Goal: Register for event/course

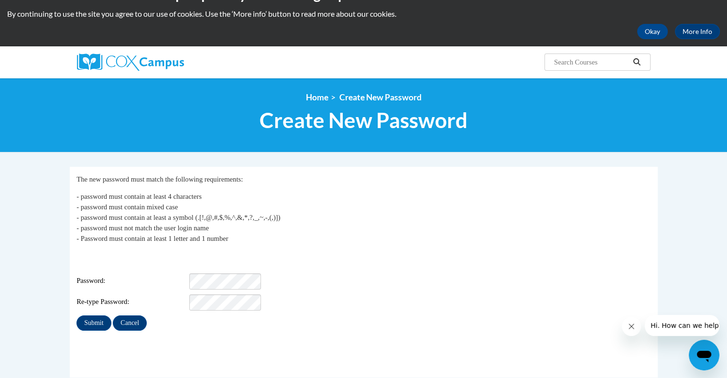
scroll to position [30, 0]
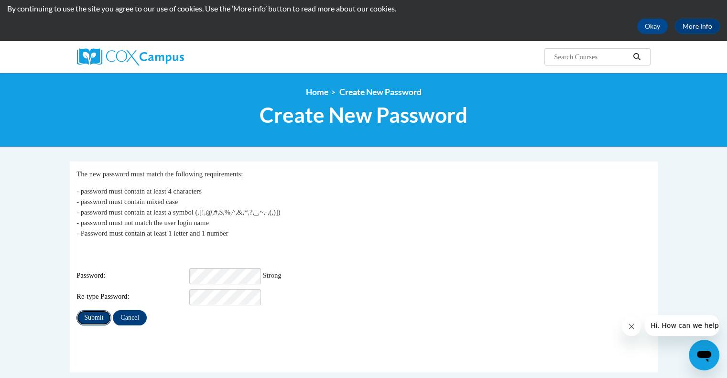
click at [87, 311] on input "Submit" at bounding box center [93, 317] width 34 height 15
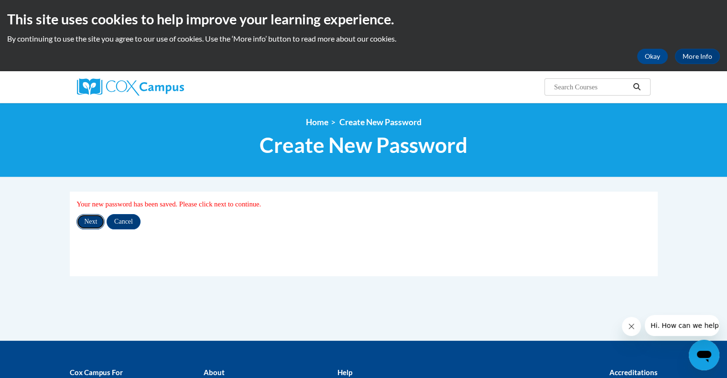
click at [86, 222] on input "Next" at bounding box center [90, 221] width 28 height 15
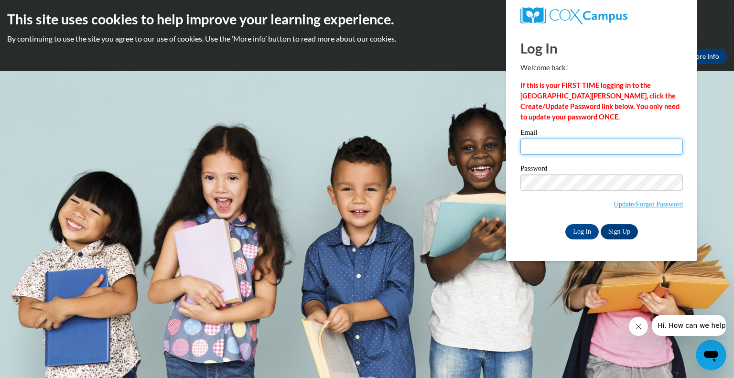
click at [544, 147] on input "Email" at bounding box center [602, 147] width 163 height 16
type input "[EMAIL_ADDRESS][DOMAIN_NAME]"
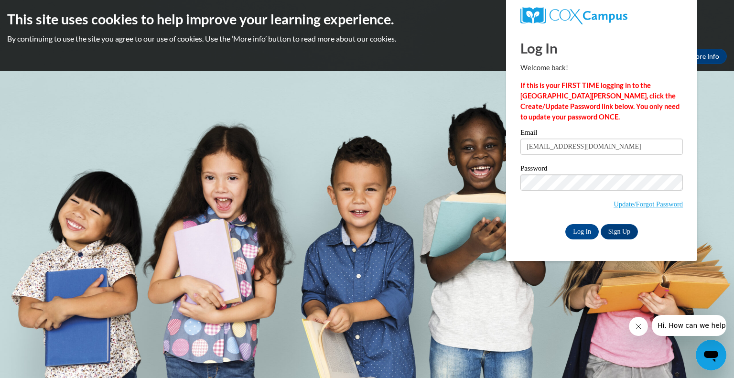
click at [530, 240] on div "Log In Welcome back! If this is your FIRST TIME logging in to the NEW Cox Campu…" at bounding box center [602, 145] width 206 height 232
click at [581, 229] on input "Log In" at bounding box center [582, 231] width 33 height 15
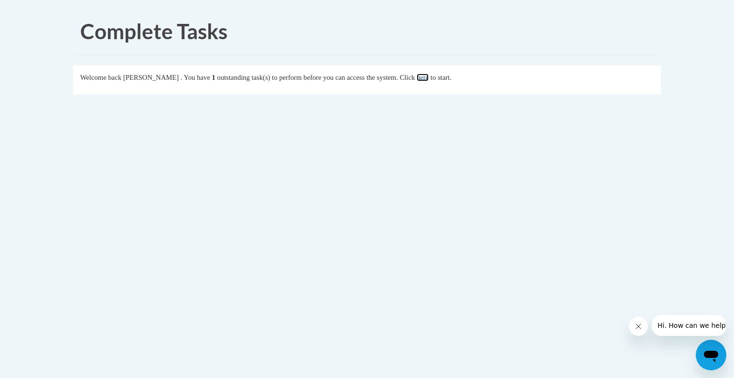
click at [429, 80] on link "here" at bounding box center [423, 78] width 12 height 8
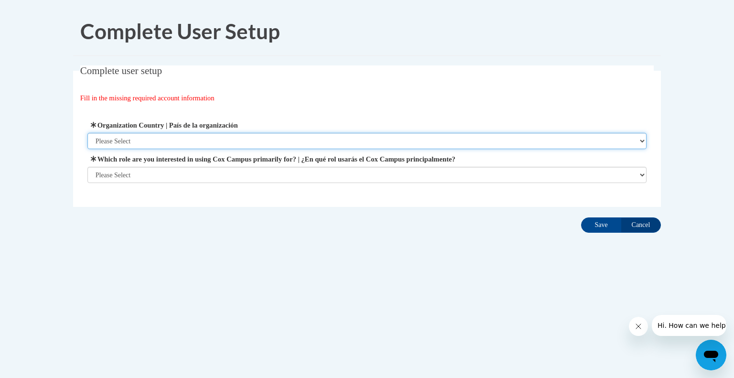
click at [205, 138] on select "Please Select United States | Estados Unidos Outside of the United States | Fue…" at bounding box center [367, 141] width 560 height 16
select select "ad49bcad-a171-4b2e-b99c-48b446064914"
click at [87, 133] on select "Please Select United States | Estados Unidos Outside of the United States | Fue…" at bounding box center [367, 141] width 560 height 16
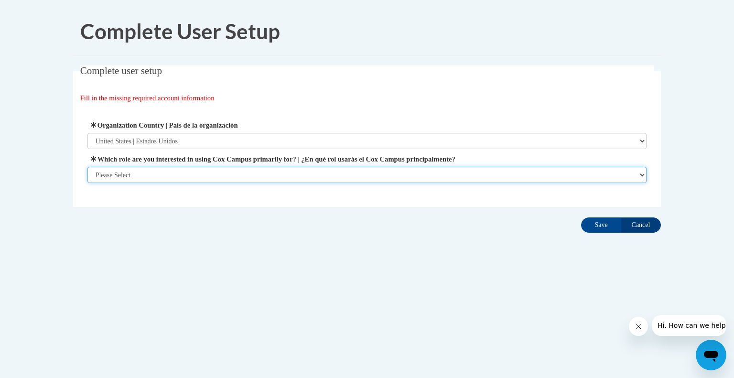
click at [185, 176] on select "Please Select College/University | Colegio/Universidad Community/Nonprofit Part…" at bounding box center [367, 175] width 560 height 16
select select "fbf2d438-af2f-41f8-98f1-81c410e29de3"
click at [87, 183] on select "Please Select College/University | Colegio/Universidad Community/Nonprofit Part…" at bounding box center [367, 175] width 560 height 16
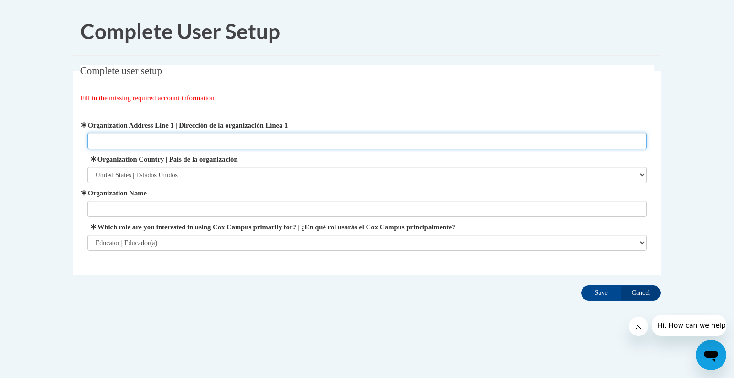
click at [183, 144] on input "Organization Address Line 1 | Dirección de la organización Línea 1" at bounding box center [367, 141] width 560 height 16
type input "3600 52nd st"
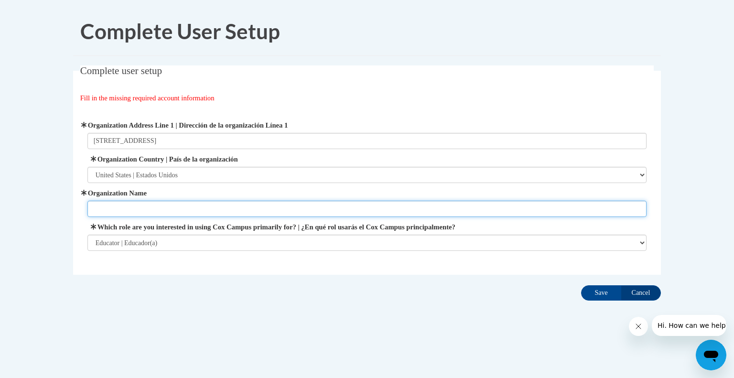
click at [160, 213] on input "Organization Name" at bounding box center [367, 209] width 560 height 16
type input "Kenosha Unified School District"
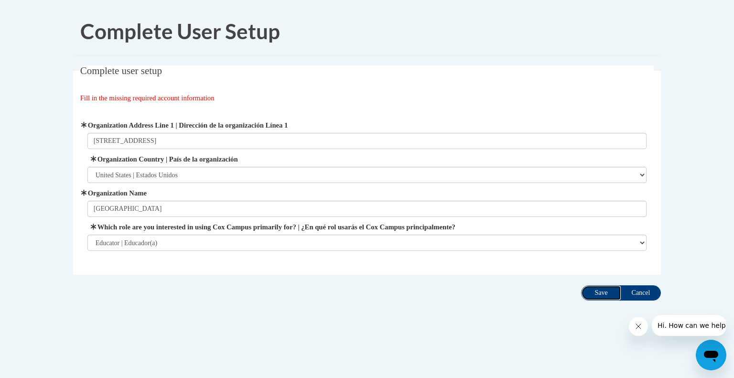
click at [597, 292] on input "Save" at bounding box center [601, 292] width 40 height 15
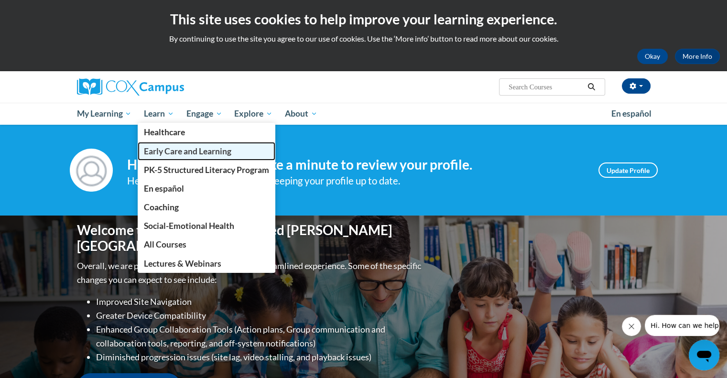
click at [157, 158] on link "Early Care and Learning" at bounding box center [207, 151] width 138 height 19
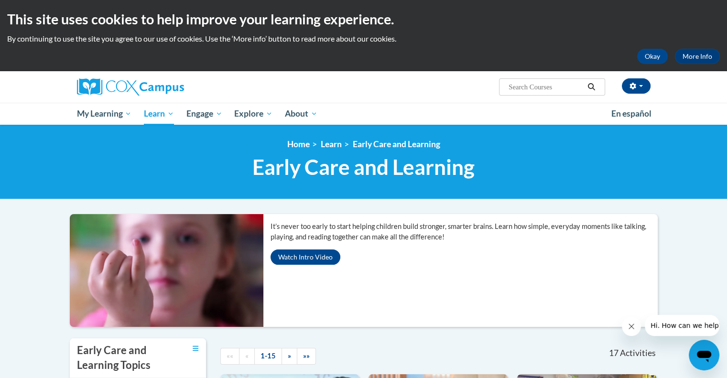
click at [537, 87] on input "Search..." at bounding box center [546, 86] width 76 height 11
type input "transforming"
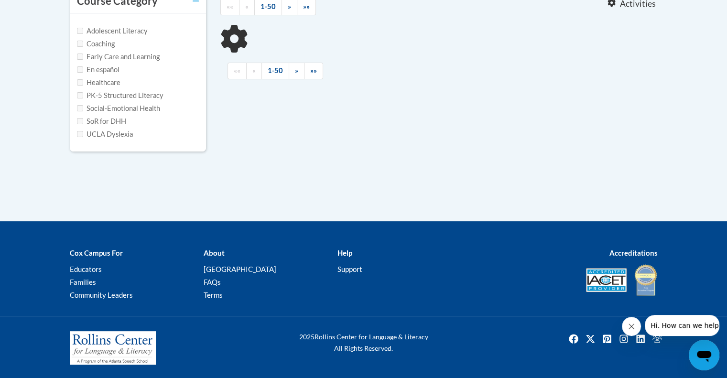
type input "transforming"
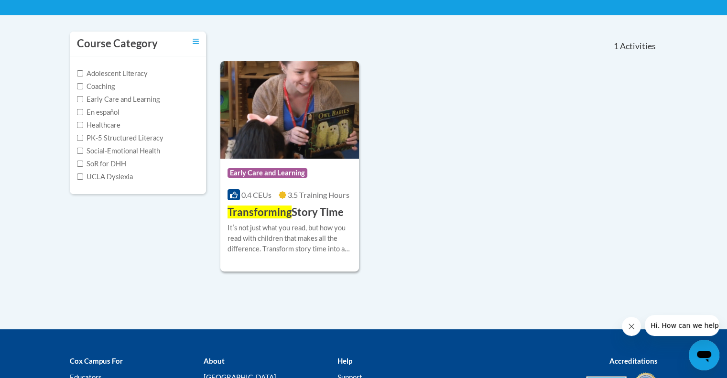
scroll to position [186, 0]
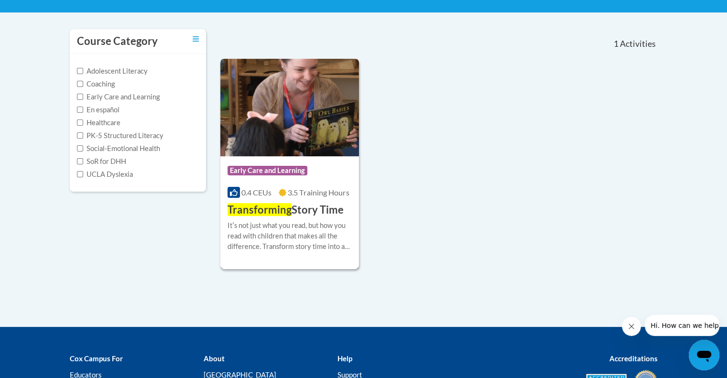
click at [305, 218] on div "More Info Enroll Itʹs not just what you read, but how you read with children th…" at bounding box center [289, 242] width 139 height 49
